Goal: Task Accomplishment & Management: Complete application form

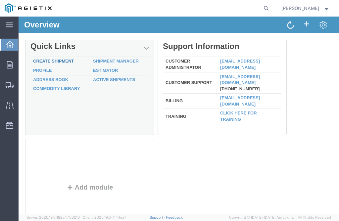
click at [68, 61] on link "Create Shipment" at bounding box center [53, 61] width 41 height 5
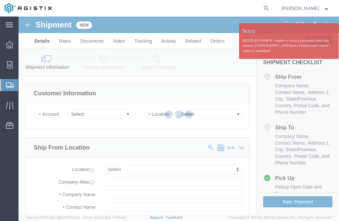
select select
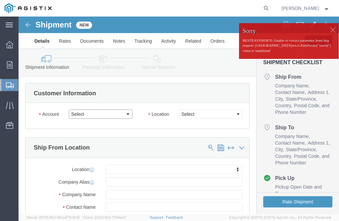
click select "Select PG&E Technical Fabrication"
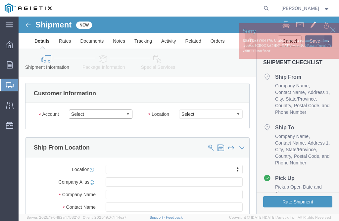
select select "9596"
click select "Select PG&E Technical Fabrication"
select select "PURCHORD"
select select
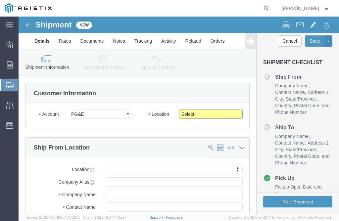
click select "Select All Others [GEOGRAPHIC_DATA] [GEOGRAPHIC_DATA] [GEOGRAPHIC_DATA] [GEOGRA…"
select select "23082"
click select "Select All Others [GEOGRAPHIC_DATA] [GEOGRAPHIC_DATA] [GEOGRAPHIC_DATA] [GEOGRA…"
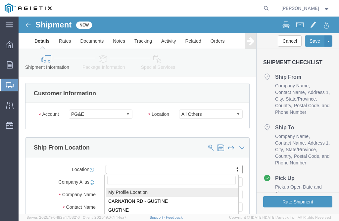
select select "MYPROFILE"
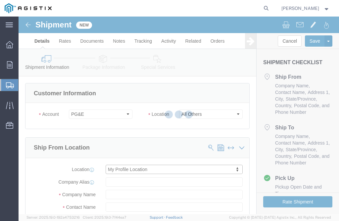
type input "Technical Fabrication"
type input "[PERSON_NAME]"
type input "[STREET_ADDRESS]"
type input "GUSTINE"
type input "95322"
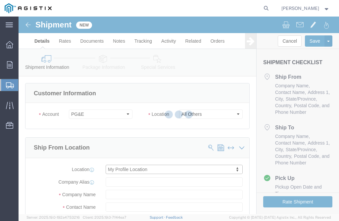
type input "[PHONE_NUMBER]"
type input "[EMAIL_ADDRESS][DOMAIN_NAME]"
checkbox input "true"
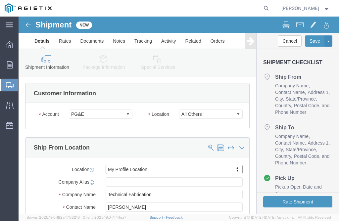
select select "CA"
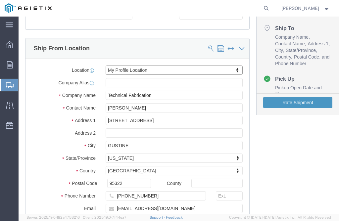
scroll to position [265, 0]
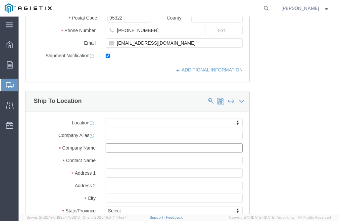
click input "text"
click button
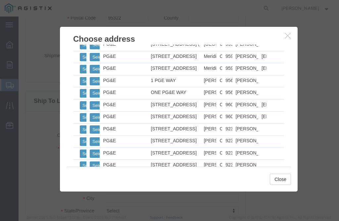
scroll to position [365, 0]
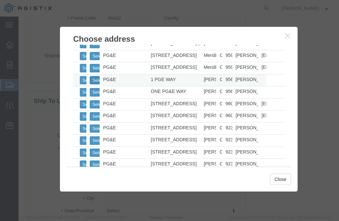
click button "Select"
select select
type input "PG&E"
type input "[PERSON_NAME]"
type input "1 PGE WAY"
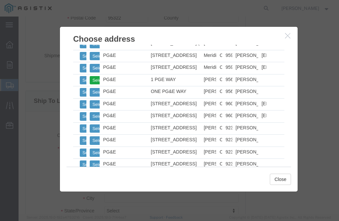
type input "[PERSON_NAME]"
type input "95694"
type input "[PHONE_NUMBER]"
select select "CA"
click button "Close"
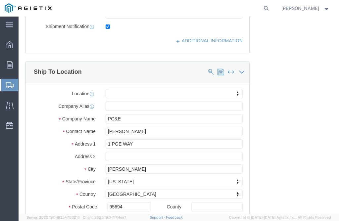
scroll to position [298, 0]
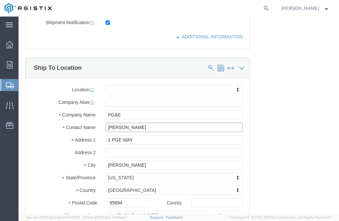
click input "[PERSON_NAME]"
type input "J"
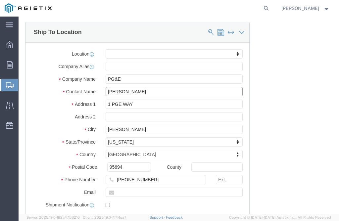
scroll to position [365, 0]
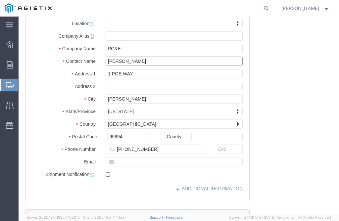
type input "[PERSON_NAME]"
click input "[PHONE_NUMBER]"
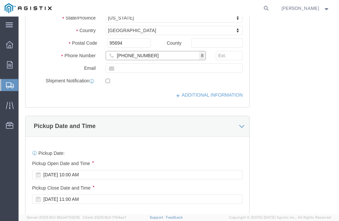
scroll to position [497, 0]
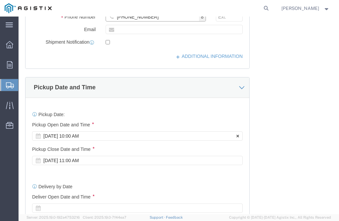
type input "[PHONE_NUMBER]"
click div "[DATE] 10:00 AM"
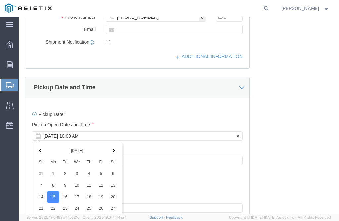
scroll to position [638, 0]
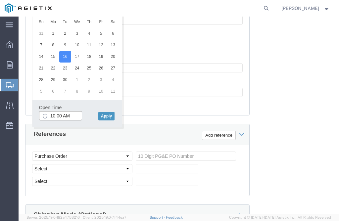
click input "10:00 AM"
type input "7:00 AM"
click button "Apply"
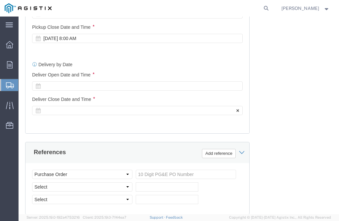
scroll to position [605, 0]
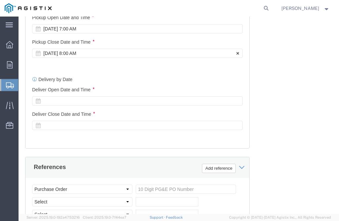
click div "[DATE] 8:00 AM"
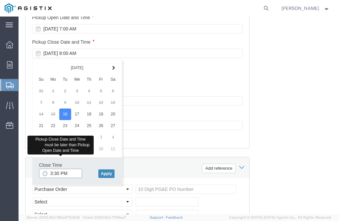
type input "3:30 PM"
click button "Apply"
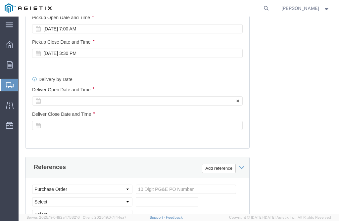
click div
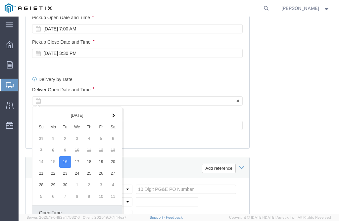
scroll to position [710, 0]
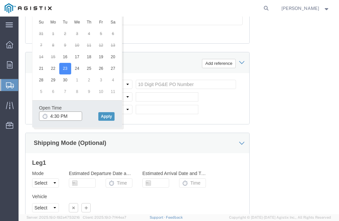
click input "4:30 PM"
type input "7:00 AM"
click button "Apply"
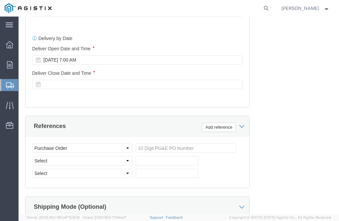
scroll to position [643, 0]
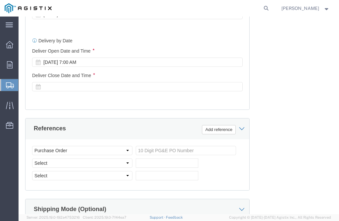
click div
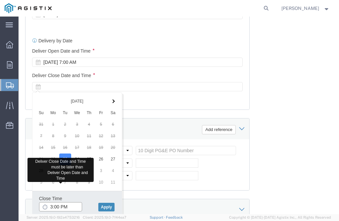
type input "3:00 PM"
click button "Apply"
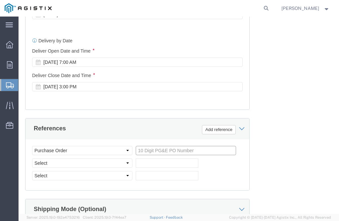
click input "text"
type input "2701117371"
click div "Select Account Type Activity ID Airline Appointment Number ASN Batch Request # …"
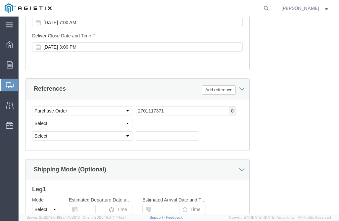
scroll to position [743, 0]
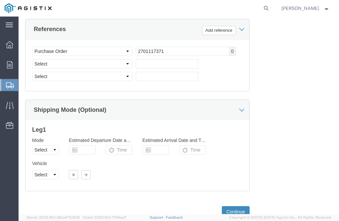
click button "Continue"
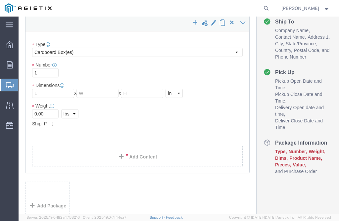
scroll to position [47, 0]
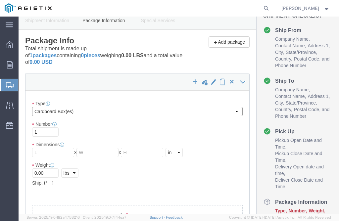
click select "Select Bulk Bundle(s) Cardboard Box(es) Carton(s) Crate(s) Drum(s) (Fiberboard)…"
select select "PSNS"
click select "Select Bulk Bundle(s) Cardboard Box(es) Carton(s) Crate(s) Drum(s) (Fiberboard)…"
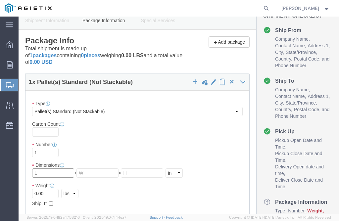
click input "text"
type input "48"
type input "40"
type input "36"
click input "0.00"
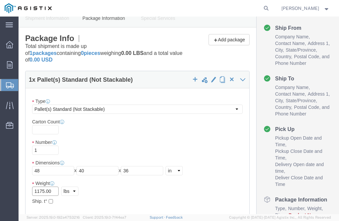
scroll to position [80, 0]
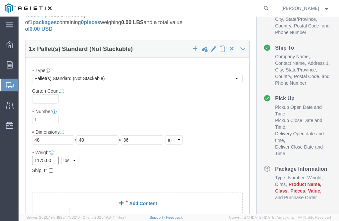
type input "1175.00"
click span
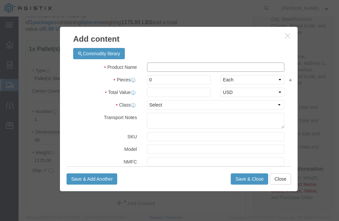
click input "text"
type input "TEST SPOOL M022583"
click input "0"
type input "50"
click input "text"
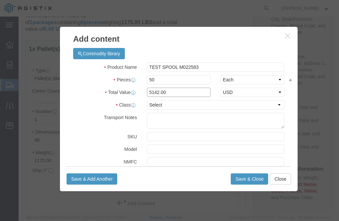
type input "5142.00"
click select "Select 50 55 60 65 70 85 92.5 100 125 175 250 300 400"
select select "50"
click select "Select 50 55 60 65 70 85 92.5 100 125 175 250 300 400"
click button "Save & Close"
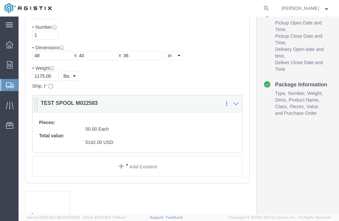
scroll to position [212, 0]
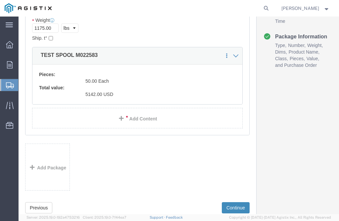
click button "Continue"
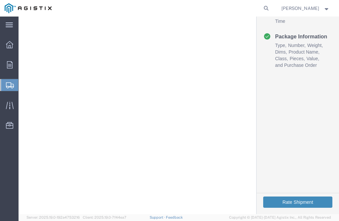
click button "Rate Shipment"
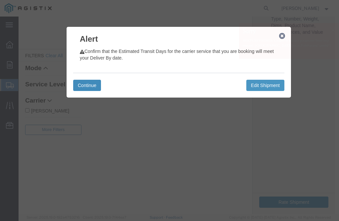
click at [98, 83] on button "Continue" at bounding box center [87, 85] width 28 height 11
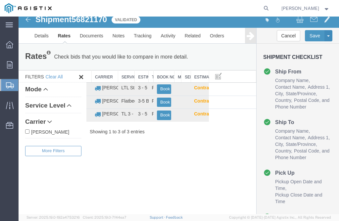
scroll to position [0, 0]
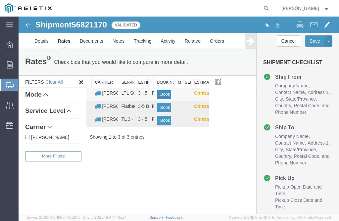
click at [163, 91] on button "Book" at bounding box center [164, 95] width 14 height 10
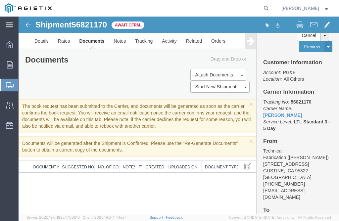
click at [14, 23] on div "main_menu Created with Sketch." at bounding box center [9, 25] width 19 height 17
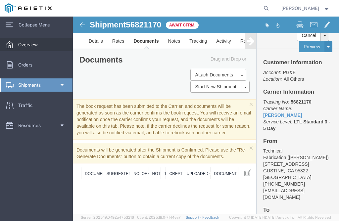
click at [47, 41] on link "Overview" at bounding box center [36, 44] width 72 height 13
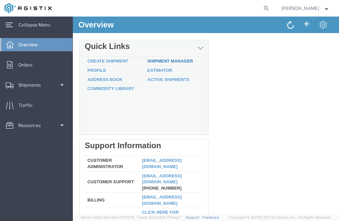
click at [175, 59] on link "Shipment Manager" at bounding box center [170, 61] width 46 height 5
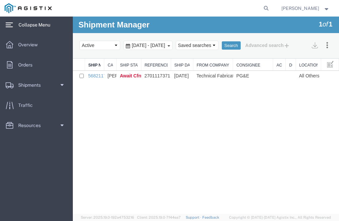
click at [44, 22] on span "Collapse Menu" at bounding box center [37, 24] width 36 height 13
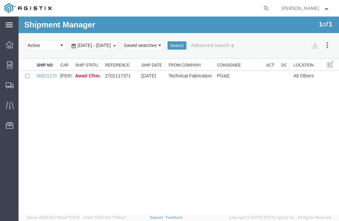
click at [8, 24] on icon at bounding box center [9, 25] width 7 height 5
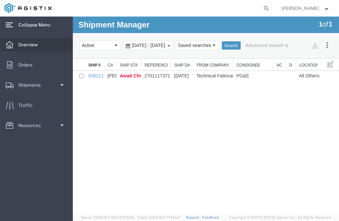
click at [39, 39] on span "Overview" at bounding box center [30, 44] width 24 height 13
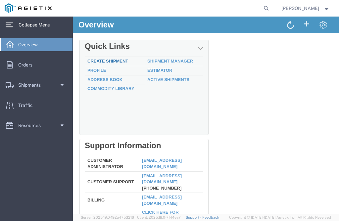
click at [101, 61] on link "Create Shipment" at bounding box center [107, 61] width 41 height 5
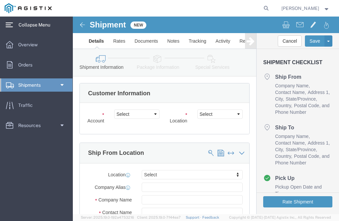
click at [29, 24] on span "Collapse Menu" at bounding box center [37, 24] width 36 height 13
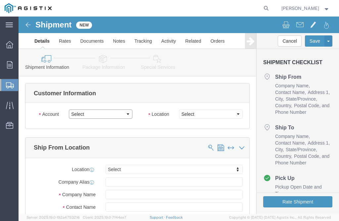
click select "Select PG&E Technical Fabrication"
select select "9596"
click select "Select PG&E Technical Fabrication"
select select "PURCHORD"
select select
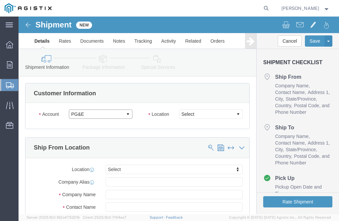
select select
click select "Select All Others [GEOGRAPHIC_DATA] [GEOGRAPHIC_DATA] [GEOGRAPHIC_DATA] [GEOGRA…"
select select "19740"
click select "Select All Others [GEOGRAPHIC_DATA] [GEOGRAPHIC_DATA] [GEOGRAPHIC_DATA] [GEOGRA…"
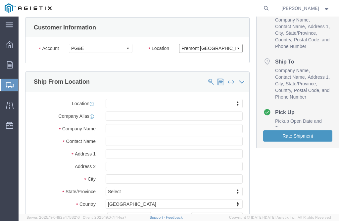
scroll to position [66, 0]
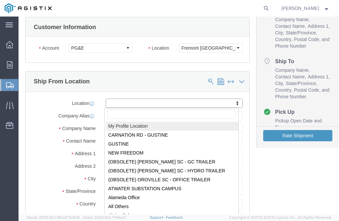
select select "MYPROFILE"
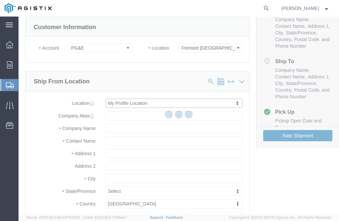
type input "Technical Fabrication"
type input "[PERSON_NAME]"
type input "[STREET_ADDRESS]"
type input "GUSTINE"
type input "95322"
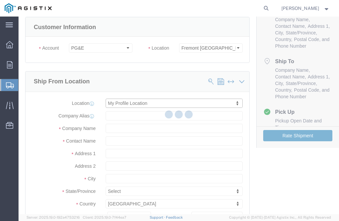
type input "[PHONE_NUMBER]"
type input "[EMAIL_ADDRESS][DOMAIN_NAME]"
checkbox input "true"
select select "CA"
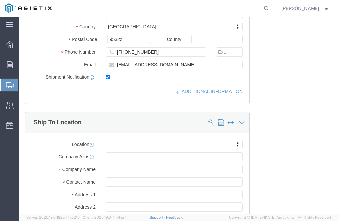
scroll to position [298, 0]
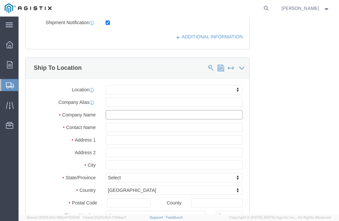
click input "text"
click span
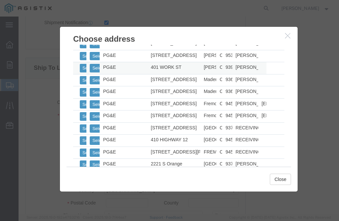
scroll to position [497, 0]
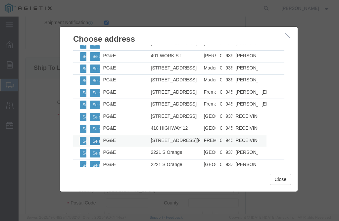
click button "Select"
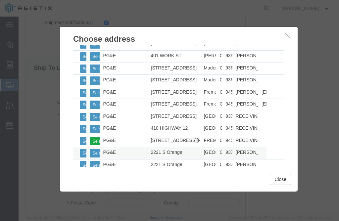
select select
type input "PG&E"
type input "RECEIVING DEPT"
type input "[STREET_ADDRESS][PERSON_NAME]"
type input "FREMONT"
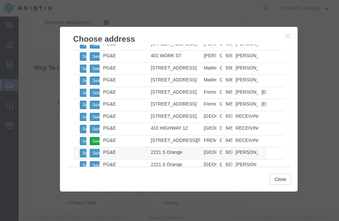
type input "94538"
type input "[PHONE_NUMBER]"
select select "CA"
click button "Close"
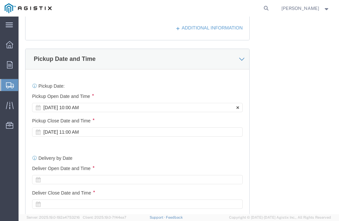
scroll to position [530, 0]
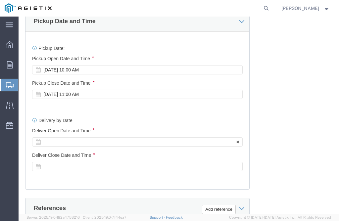
click div
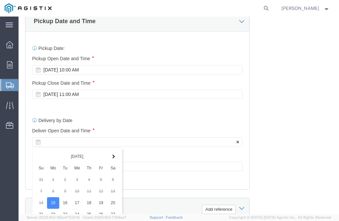
scroll to position [710, 0]
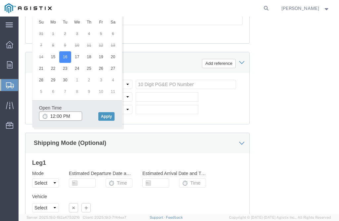
click input "12:00 PM"
type input "7:00 AM"
click button "Apply"
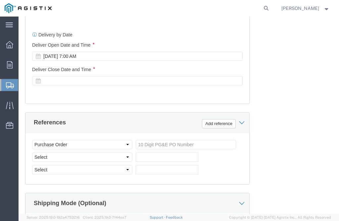
scroll to position [643, 0]
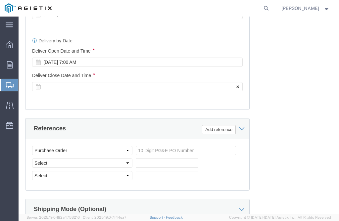
click div
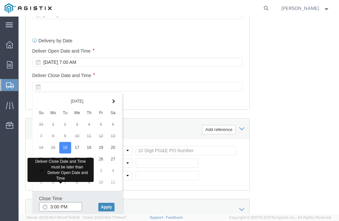
type input "3:00 PM"
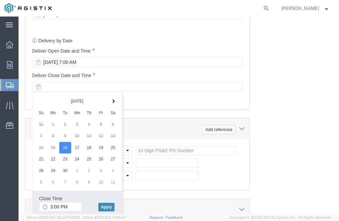
click button "Apply"
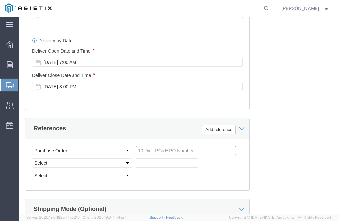
click input "text"
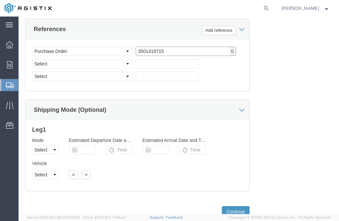
scroll to position [759, 0]
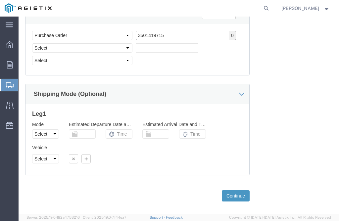
type input "3501419715"
click div "Previous Continue"
click button "Continue"
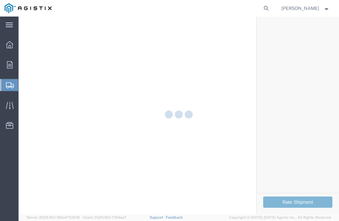
select select "CBOX"
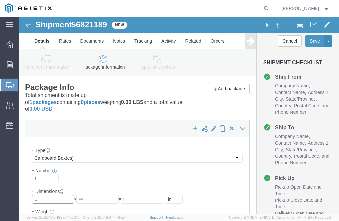
click input "text"
type input "9"
type input "7"
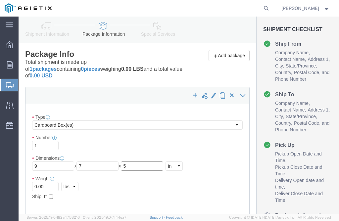
type input "5"
click input "0.00"
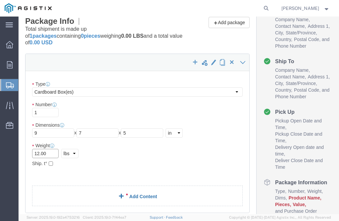
type input "12.00"
click link "Add Content"
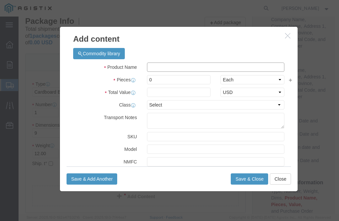
click input "text"
type input "BRACKETS M040385"
click input "0"
type input "16"
click input "text"
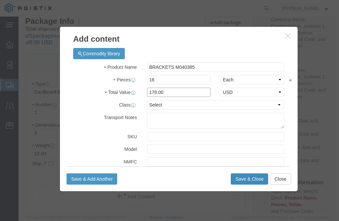
type input "178.00"
click button "Save & Close"
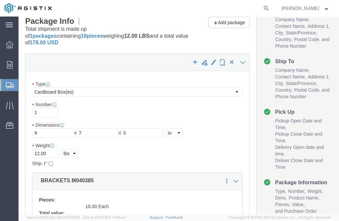
scroll to position [232, 0]
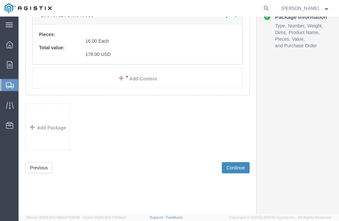
click button "Continue"
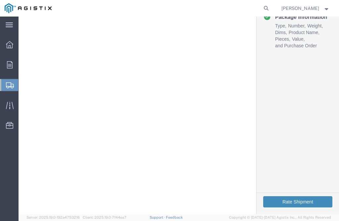
click button "Rate Shipment"
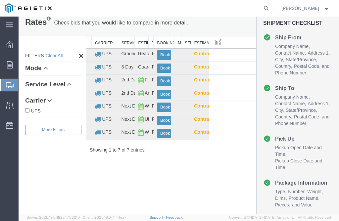
scroll to position [33, 0]
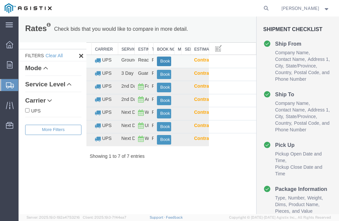
click at [163, 59] on button "Book" at bounding box center [164, 62] width 14 height 10
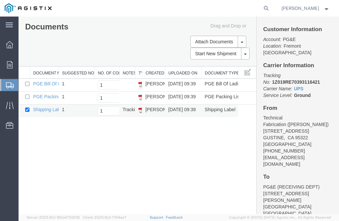
click at [50, 112] on td "Shipping Label Laser" at bounding box center [44, 111] width 29 height 13
click at [52, 108] on link "Shipping Label Laser" at bounding box center [55, 109] width 44 height 5
click at [17, 24] on div "main_menu Created with Sketch." at bounding box center [9, 25] width 19 height 17
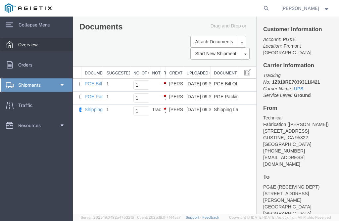
click at [26, 45] on span "Overview" at bounding box center [30, 44] width 24 height 13
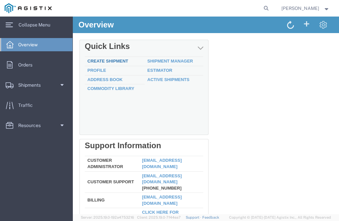
click at [108, 61] on link "Create Shipment" at bounding box center [107, 61] width 41 height 5
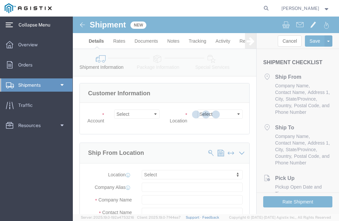
click at [50, 28] on span "Collapse Menu" at bounding box center [37, 24] width 36 height 13
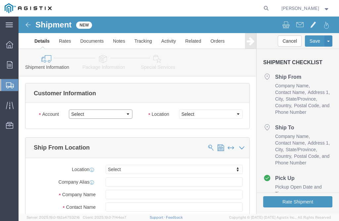
click select "Select PG&E Technical Fabrication"
select select "9596"
click select "Select PG&E Technical Fabrication"
select select "PURCHORD"
select select
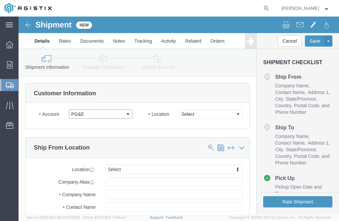
select select
click select "Select All Others [GEOGRAPHIC_DATA] [GEOGRAPHIC_DATA] [GEOGRAPHIC_DATA] [GEOGRA…"
select select "19745"
click select "Select All Others [GEOGRAPHIC_DATA] [GEOGRAPHIC_DATA] [GEOGRAPHIC_DATA] [GEOGRA…"
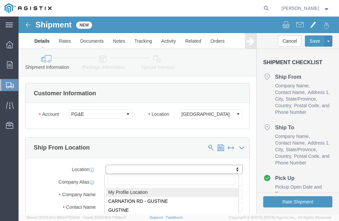
select select "MYPROFILE"
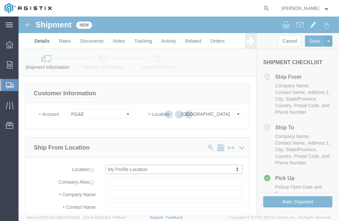
type input "Technical Fabrication"
type input "[PERSON_NAME]"
type input "[STREET_ADDRESS]"
type input "GUSTINE"
type input "95322"
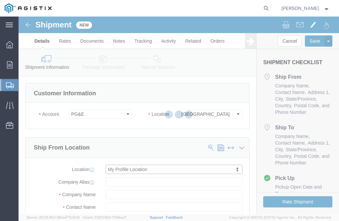
type input "[PHONE_NUMBER]"
type input "[EMAIL_ADDRESS][DOMAIN_NAME]"
checkbox input "true"
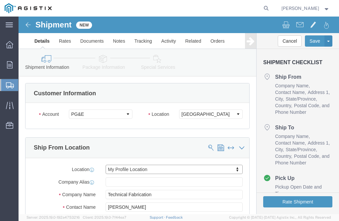
select select "CA"
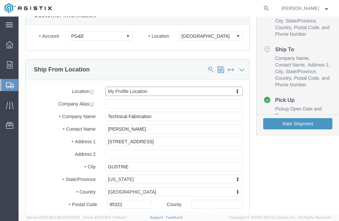
scroll to position [133, 0]
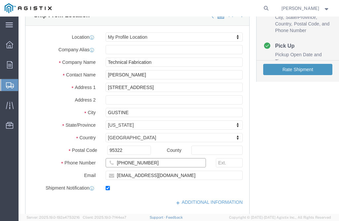
click input "[PHONE_NUMBER]"
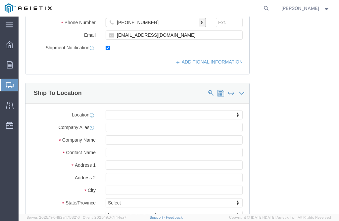
scroll to position [298, 0]
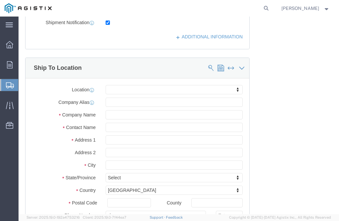
type input "[PHONE_NUMBER]"
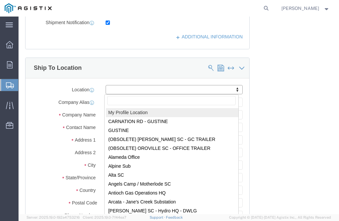
drag, startPoint x: 22, startPoint y: 87, endPoint x: 67, endPoint y: 112, distance: 51.2
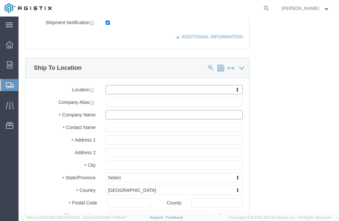
click input "text"
drag, startPoint x: 113, startPoint y: 118, endPoint x: 111, endPoint y: 111, distance: 7.2
click div "Location My Profile Location [GEOGRAPHIC_DATA] - [PERSON_NAME] (OBSOLETE) [GEOG…"
click input "text"
click button
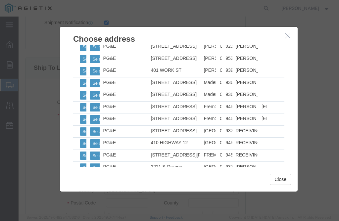
scroll to position [497, 0]
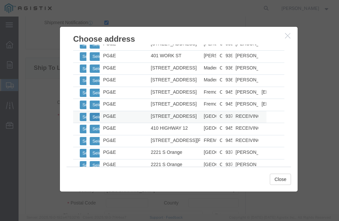
click button "Select"
select select
type input "PG&E"
type input "RECEIVING DEPT"
type input "[STREET_ADDRESS]"
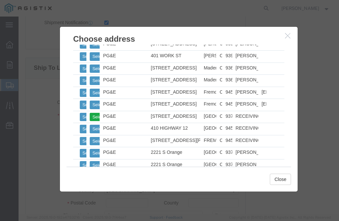
type input "[GEOGRAPHIC_DATA]"
type input "93725"
type input "[PHONE_NUMBER]"
select select "CA"
click button "Close"
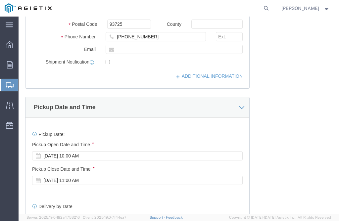
scroll to position [530, 0]
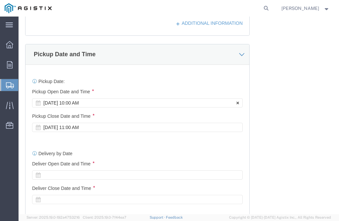
click div "[DATE] 10:00 AM"
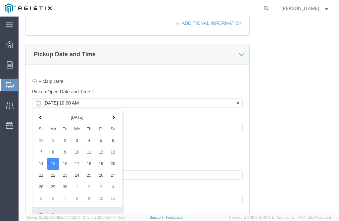
scroll to position [638, 0]
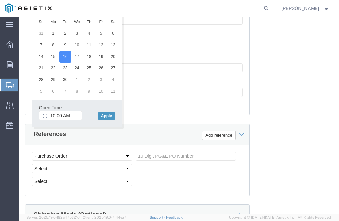
click label "Open Time"
click input "10:00 AM"
type input "7:00 AM"
click button "Apply"
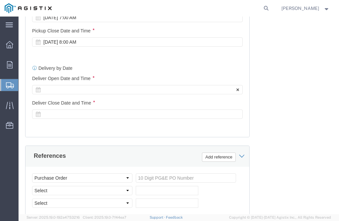
scroll to position [605, 0]
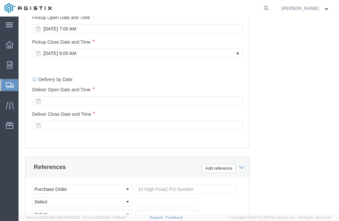
click div "[DATE] 8:00 AM"
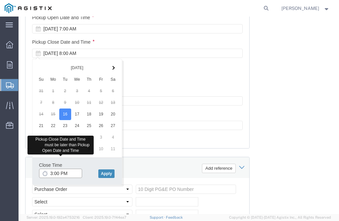
type input "3:00 PM"
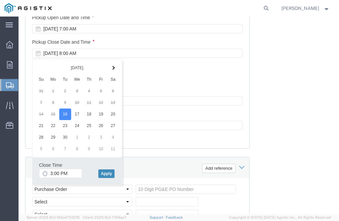
click button "Apply"
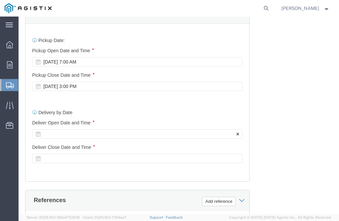
click div
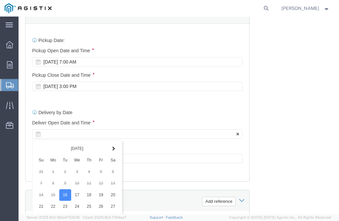
scroll to position [710, 0]
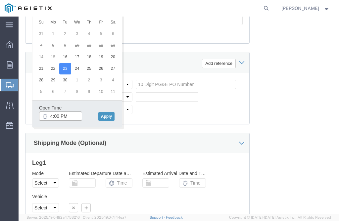
click input "4:00 PM"
type input "7:00 AM"
click button "Apply"
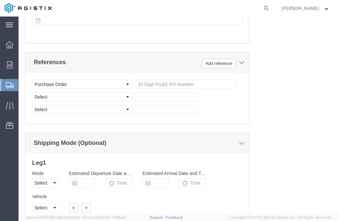
scroll to position [643, 0]
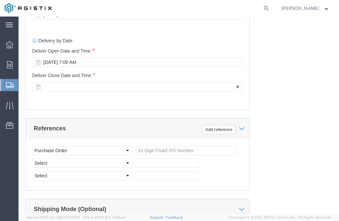
click div
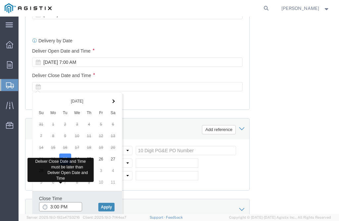
type input "3:00 PM"
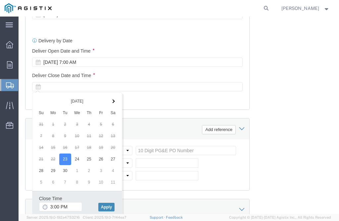
click button "Apply"
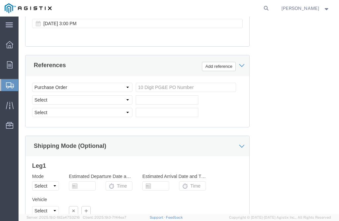
scroll to position [710, 0]
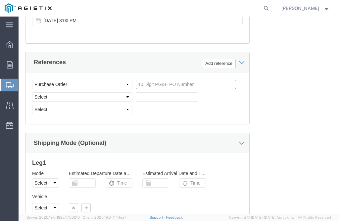
click input "text"
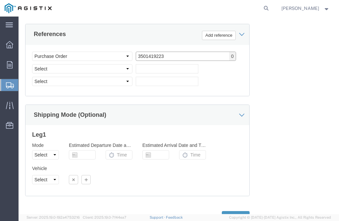
scroll to position [759, 0]
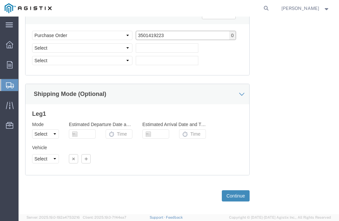
type input "3501419223"
click button "Continue"
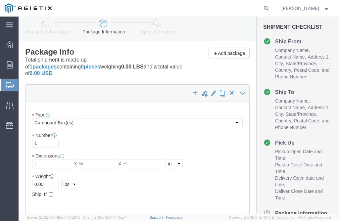
scroll to position [29, 0]
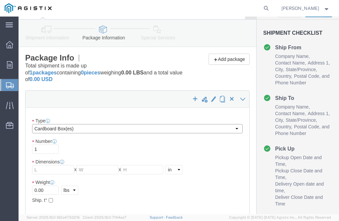
click select "Select Bulk Bundle(s) Cardboard Box(es) Carton(s) Crate(s) Drum(s) (Fiberboard)…"
select select "PSNS"
click select "Select Bulk Bundle(s) Cardboard Box(es) Carton(s) Crate(s) Drum(s) (Fiberboard)…"
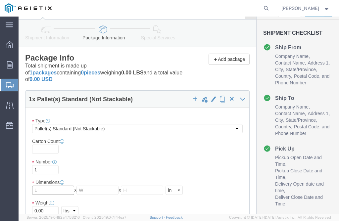
click input "text"
type input "48"
type input "40"
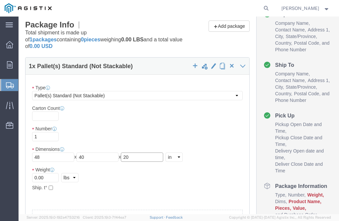
scroll to position [96, 0]
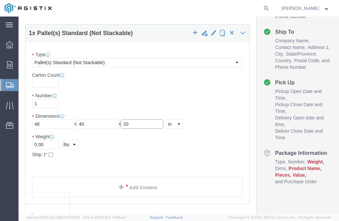
type input "20"
click input "0.00"
type input "603.00"
click link "Add Content"
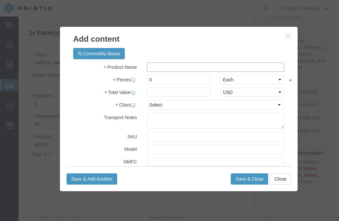
click input "text"
type input "TEST SPOOL M022580"
click input "0"
type input "0"
type input "105"
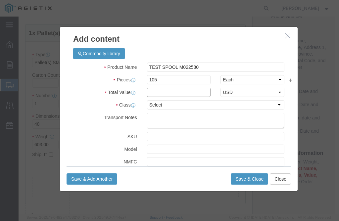
click input "text"
type input "3570.00"
click select "Select 50 55 60 65 70 85 92.5 100 125 175 250 300 400"
select select "50"
click select "Select 50 55 60 65 70 85 92.5 100 125 175 250 300 400"
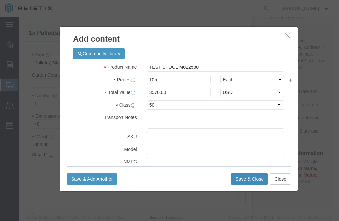
click button "Save & Close"
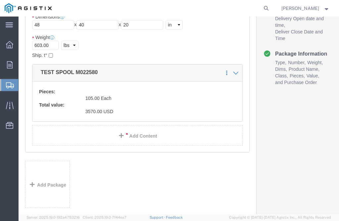
scroll to position [328, 0]
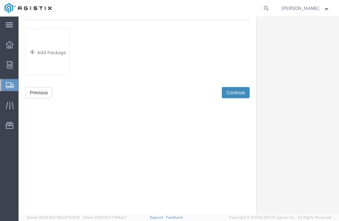
click button "Continue"
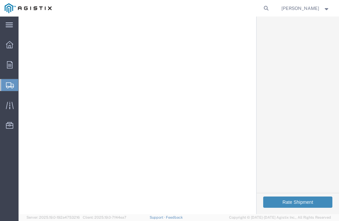
click button "Rate Shipment"
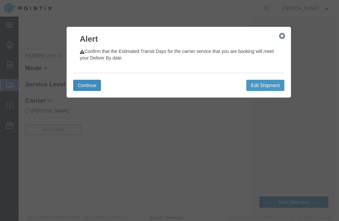
click at [81, 87] on button "Continue" at bounding box center [87, 85] width 28 height 11
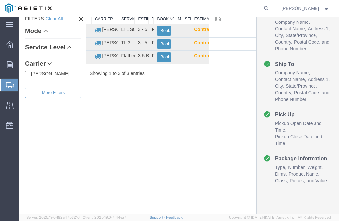
scroll to position [0, 0]
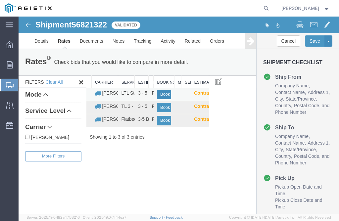
click at [161, 94] on button "Book" at bounding box center [164, 95] width 14 height 10
